Goal: Find contact information: Find contact information

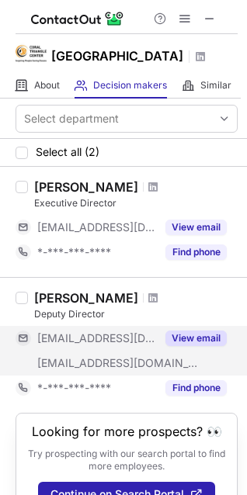
scroll to position [49, 0]
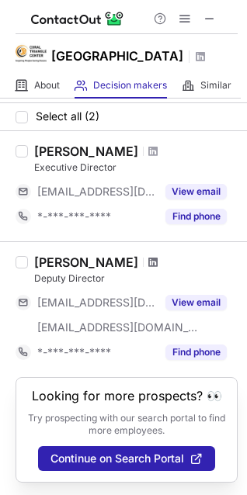
click at [157, 256] on span at bounding box center [152, 262] width 9 height 12
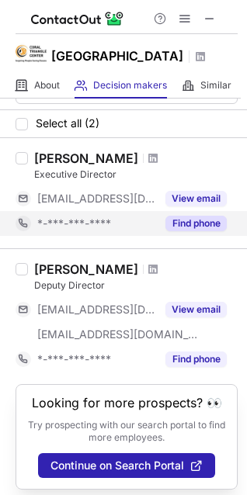
scroll to position [0, 0]
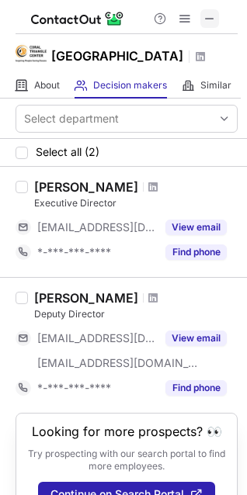
click at [207, 21] on span at bounding box center [209, 18] width 12 height 12
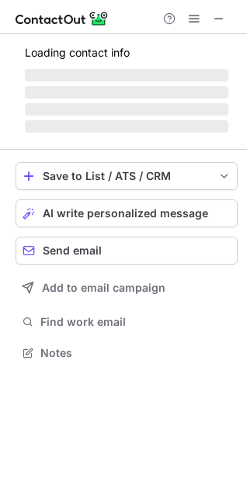
scroll to position [7, 7]
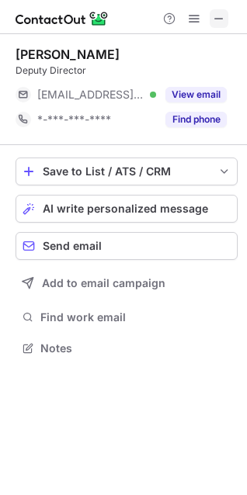
click at [217, 19] on span at bounding box center [218, 18] width 12 height 12
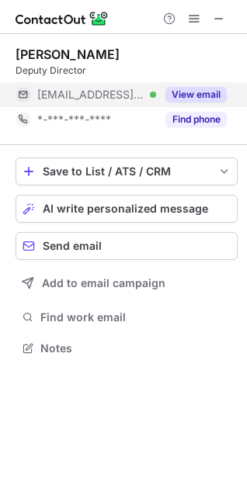
scroll to position [7, 7]
click at [177, 97] on button "View email" at bounding box center [195, 95] width 61 height 16
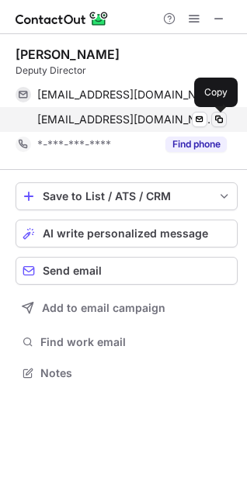
click at [221, 122] on span at bounding box center [218, 119] width 12 height 12
click at [216, 120] on span at bounding box center [218, 119] width 12 height 12
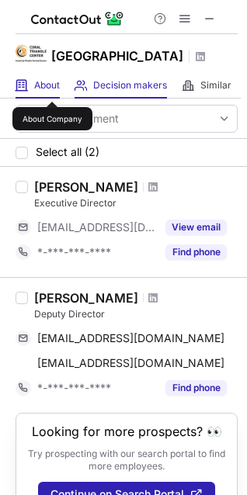
click at [52, 88] on span "About" at bounding box center [47, 85] width 26 height 12
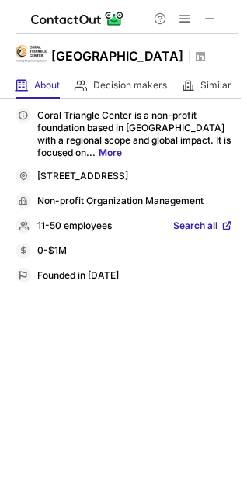
click at [206, 233] on div "Coral Triangle Center is a non-profit foundation based in [GEOGRAPHIC_DATA] wit…" at bounding box center [124, 195] width 217 height 175
click at [205, 230] on span "Search all" at bounding box center [195, 226] width 44 height 14
click at [206, 22] on span at bounding box center [209, 18] width 12 height 12
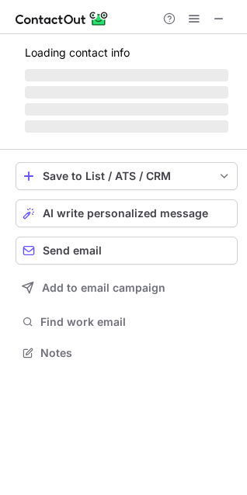
scroll to position [375, 247]
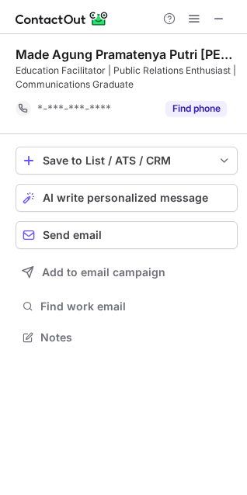
scroll to position [326, 247]
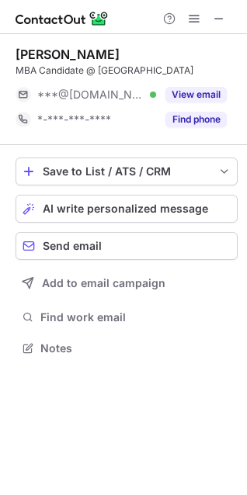
scroll to position [337, 247]
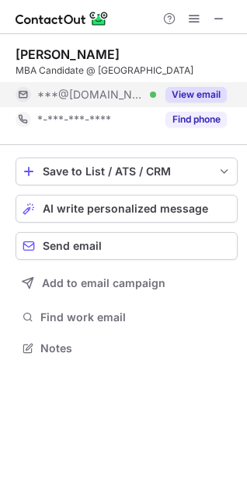
click at [195, 92] on button "View email" at bounding box center [195, 95] width 61 height 16
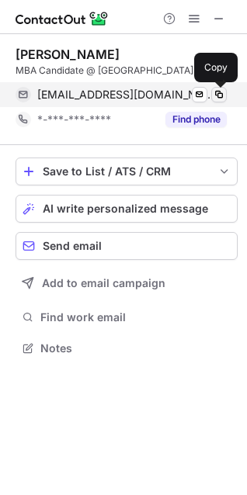
click at [220, 95] on span at bounding box center [218, 94] width 12 height 12
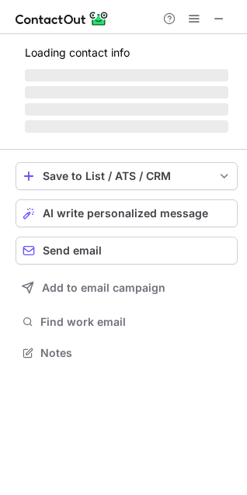
scroll to position [351, 247]
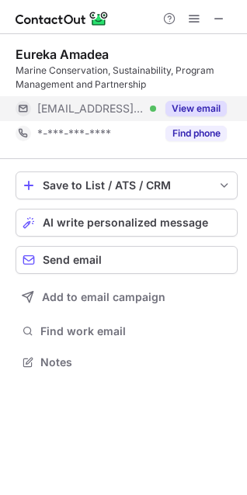
click at [188, 104] on button "View email" at bounding box center [195, 109] width 61 height 16
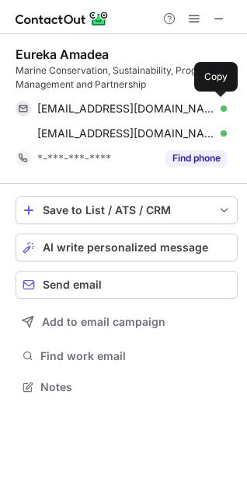
scroll to position [375, 247]
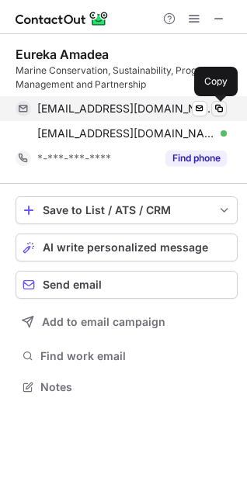
click at [219, 103] on span at bounding box center [218, 108] width 12 height 12
